Goal: Transaction & Acquisition: Purchase product/service

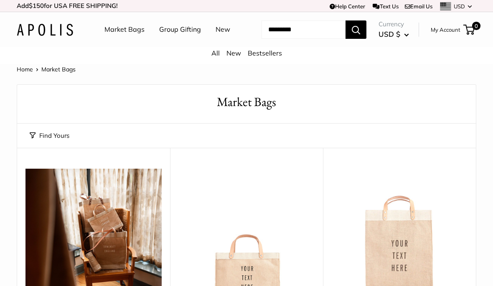
click at [439, 35] on link "My Account" at bounding box center [445, 30] width 30 height 10
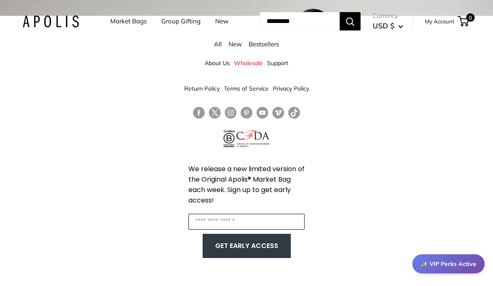
click at [275, 219] on input "Enter your email" at bounding box center [246, 222] width 116 height 16
type input "*"
type input "**********"
click at [259, 243] on button "GET EARLY ACCESS" at bounding box center [246, 246] width 71 height 16
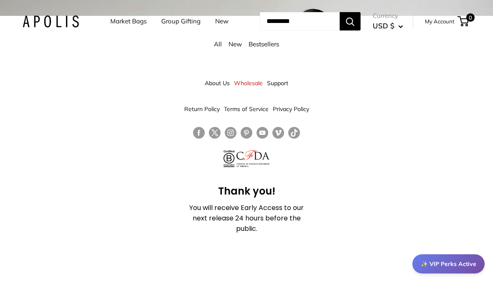
click at [123, 21] on link "Market Bags" at bounding box center [128, 21] width 36 height 12
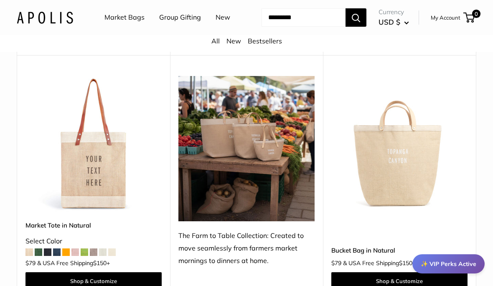
scroll to position [370, 0]
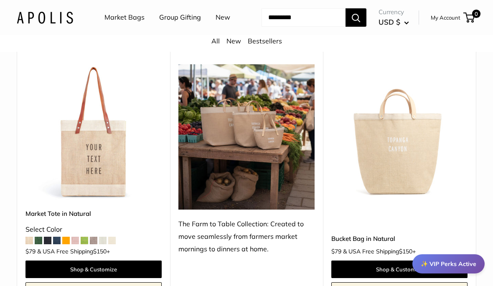
click at [412, 200] on img at bounding box center [399, 132] width 136 height 136
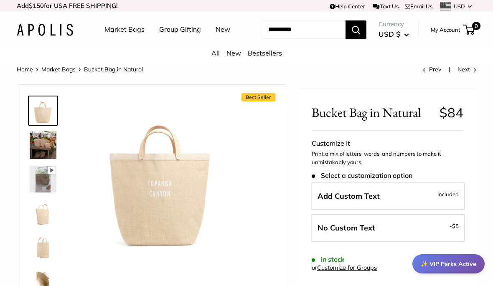
click at [41, 159] on img at bounding box center [43, 145] width 27 height 28
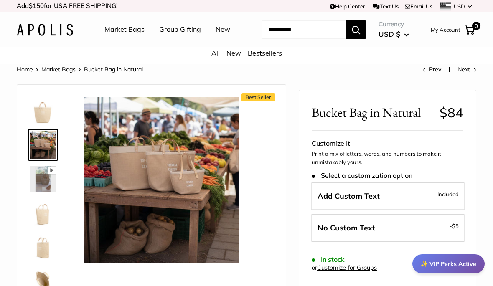
click at [42, 226] on img at bounding box center [43, 212] width 27 height 27
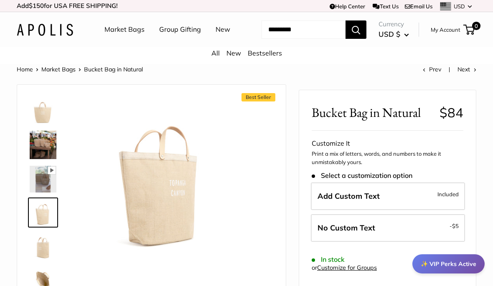
click at [43, 259] on img at bounding box center [43, 246] width 27 height 27
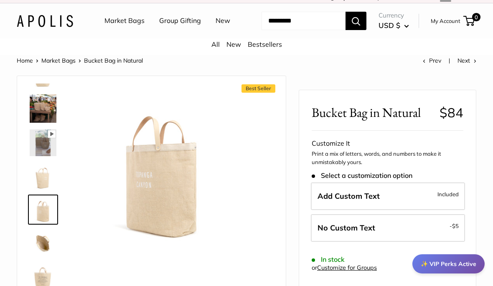
scroll to position [13, 0]
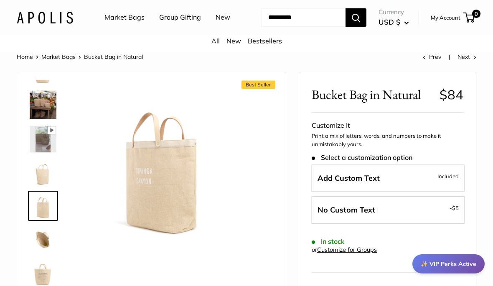
click at [39, 253] on img at bounding box center [43, 239] width 27 height 27
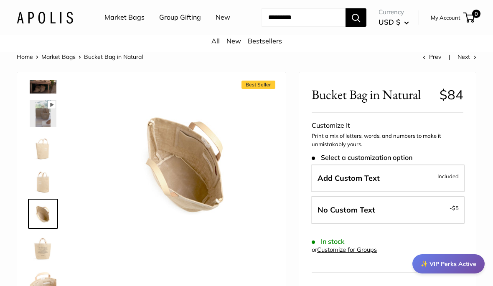
scroll to position [55, 0]
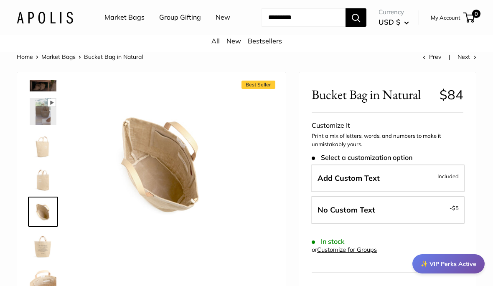
click at [37, 258] on img at bounding box center [43, 245] width 27 height 27
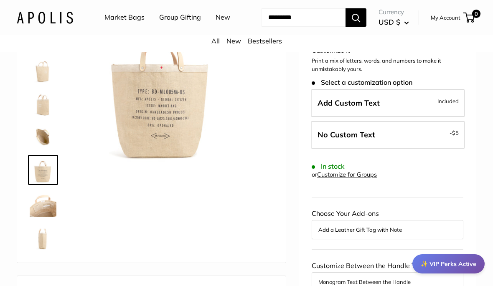
scroll to position [100, 0]
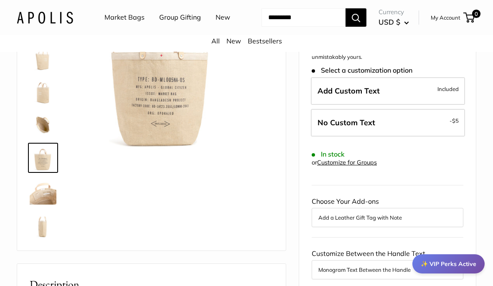
click at [36, 205] on img at bounding box center [43, 191] width 27 height 27
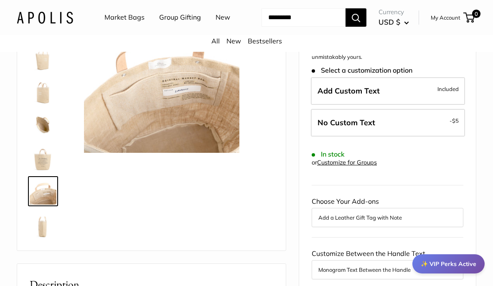
click at [38, 238] on img at bounding box center [43, 224] width 27 height 27
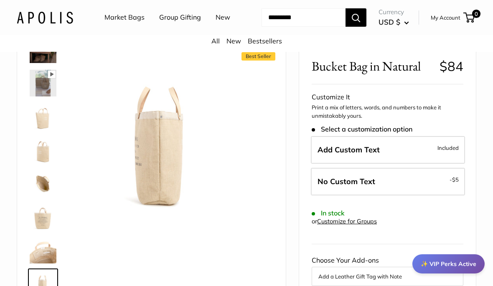
scroll to position [40, 0]
